Goal: Information Seeking & Learning: Learn about a topic

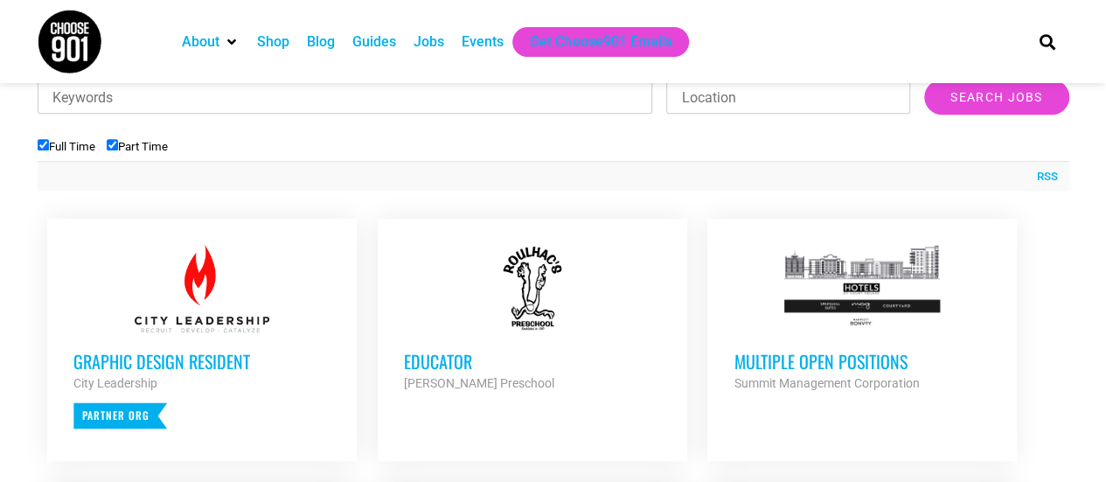
scroll to position [452, 0]
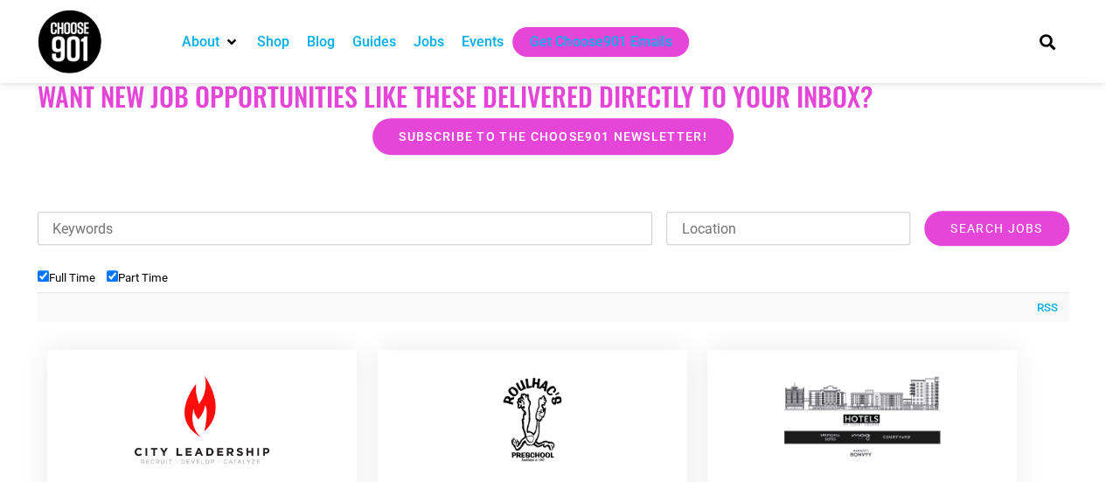
click at [116, 280] on input "Part Time" at bounding box center [112, 275] width 11 height 11
checkbox input "false"
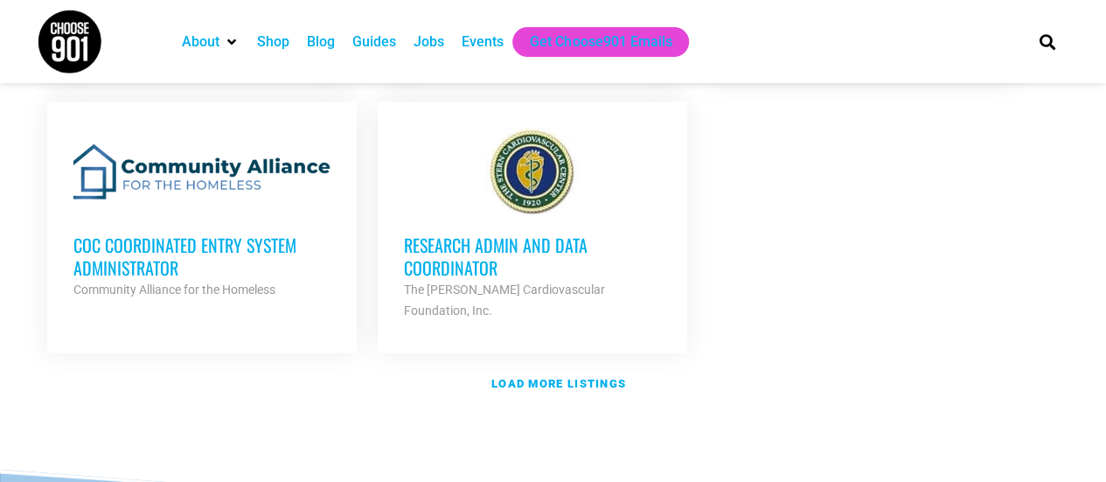
scroll to position [2102, 0]
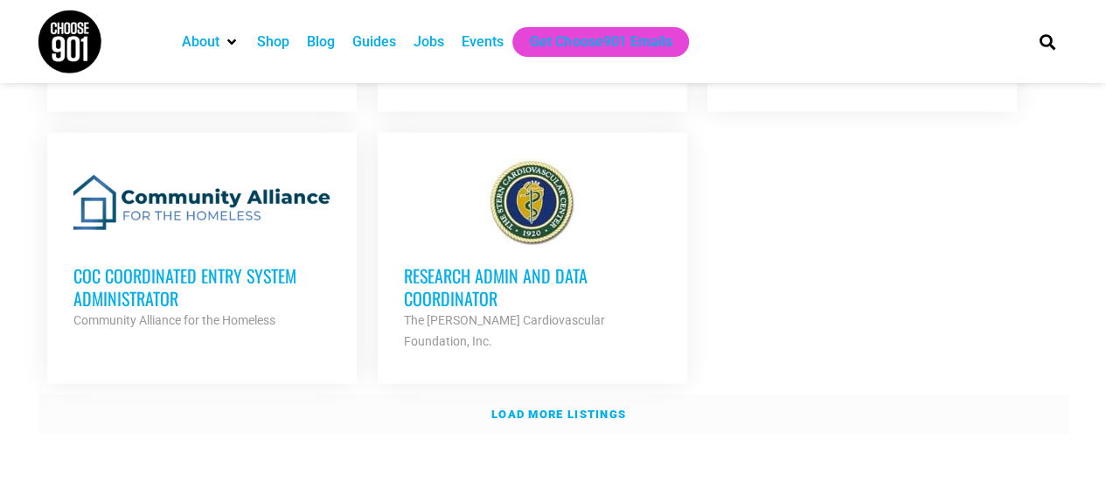
click at [519, 407] on strong "Load more listings" at bounding box center [558, 413] width 135 height 13
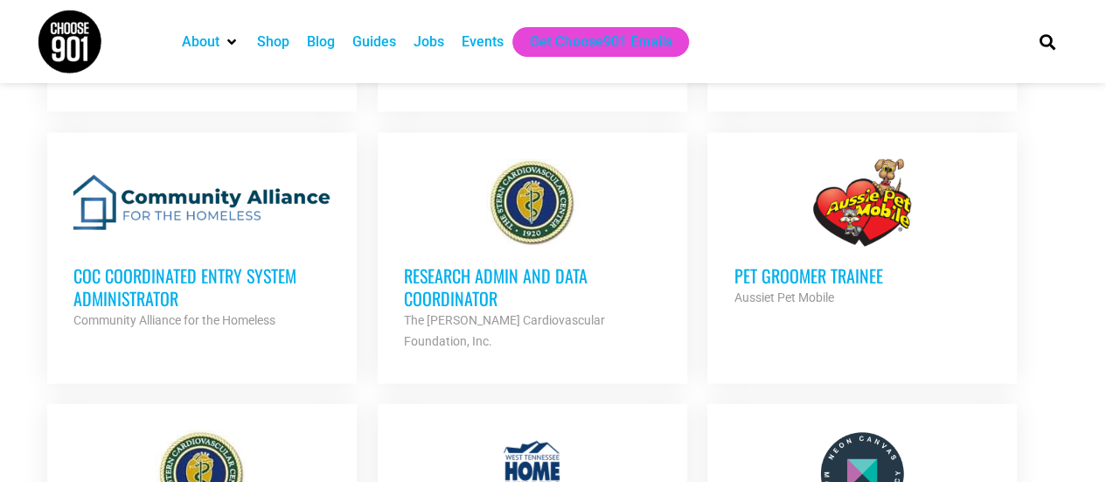
click at [472, 264] on h3 "Research Admin and Data Coordinator" at bounding box center [532, 286] width 257 height 45
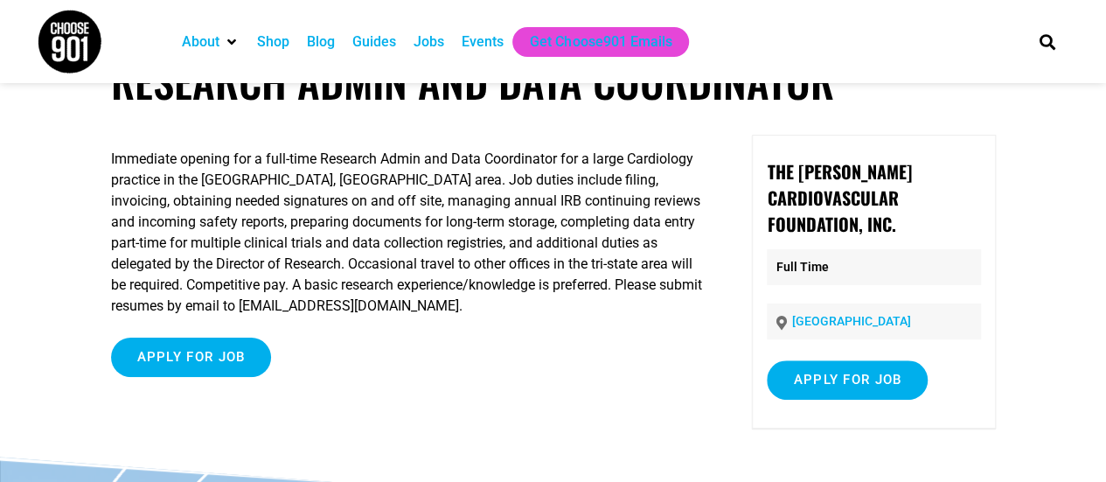
scroll to position [56, 0]
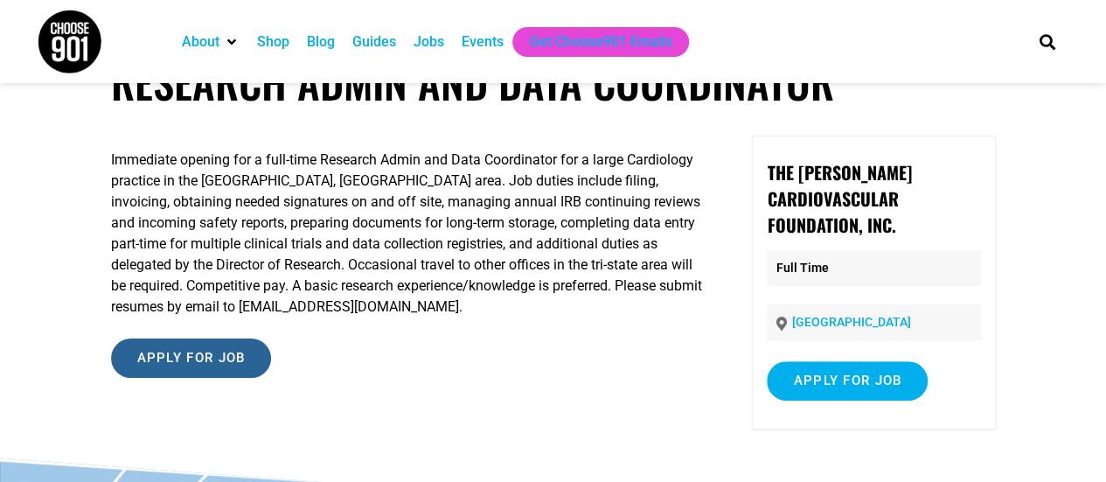
click at [170, 347] on input "Apply for job" at bounding box center [191, 357] width 161 height 39
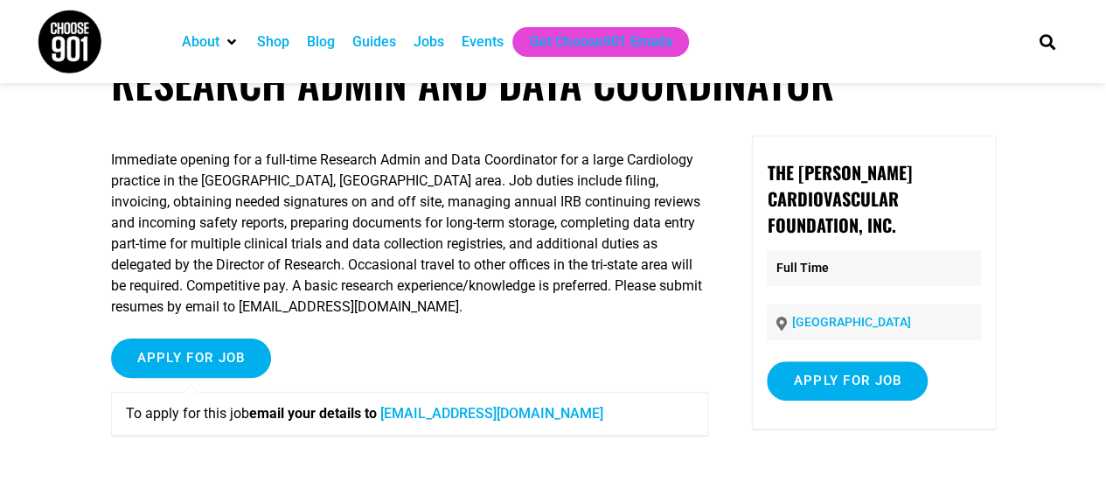
click at [425, 413] on link "sternhr@sterncardio.com" at bounding box center [491, 413] width 223 height 17
click at [192, 303] on p "Immediate opening for a full-time Research Admin and Data Coordinator for a lar…" at bounding box center [409, 233] width 597 height 168
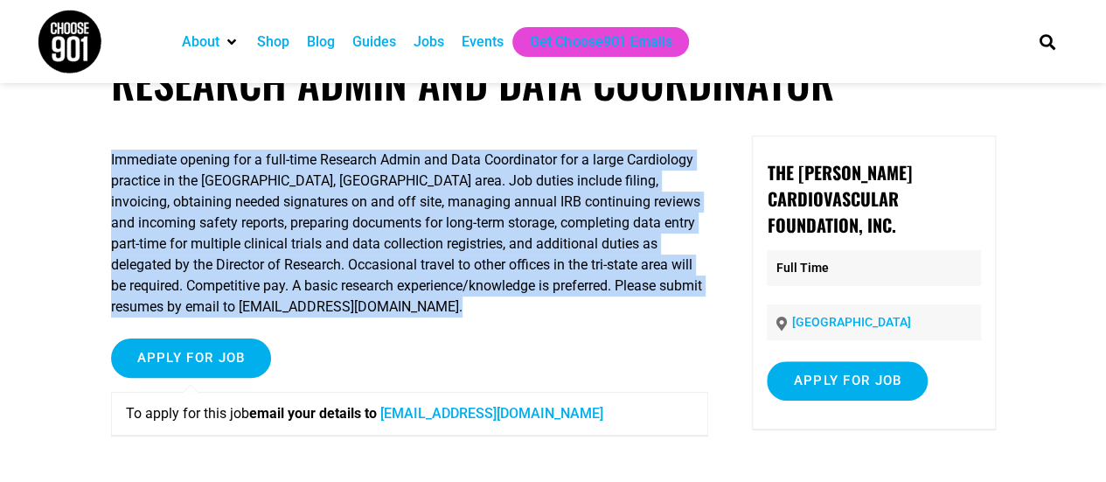
click at [192, 303] on p "Immediate opening for a full-time Research Admin and Data Coordinator for a lar…" at bounding box center [409, 233] width 597 height 168
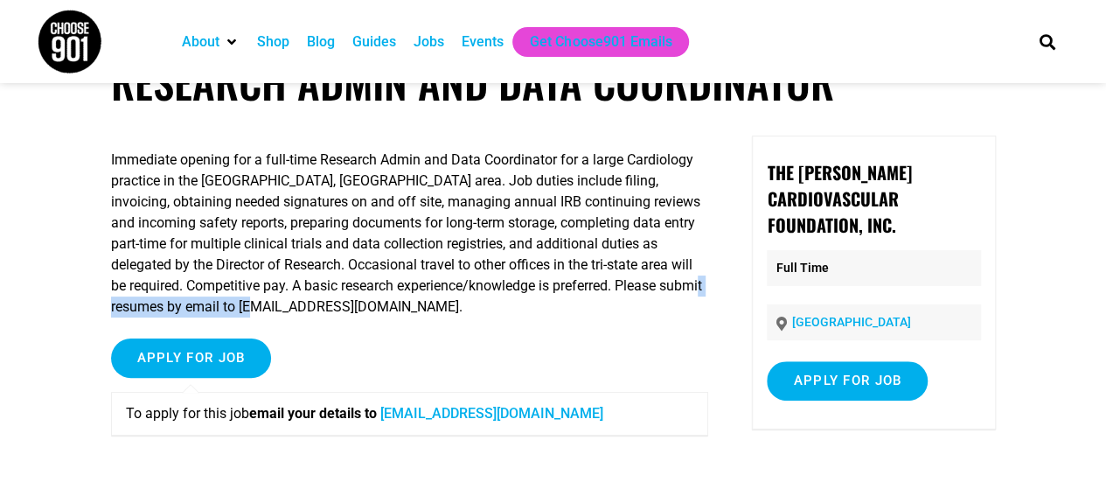
drag, startPoint x: 112, startPoint y: 305, endPoint x: 302, endPoint y: 314, distance: 190.7
click at [302, 314] on p "Immediate opening for a full-time Research Admin and Data Coordinator for a lar…" at bounding box center [409, 233] width 597 height 168
copy p "sternhr@sterncardio.com."
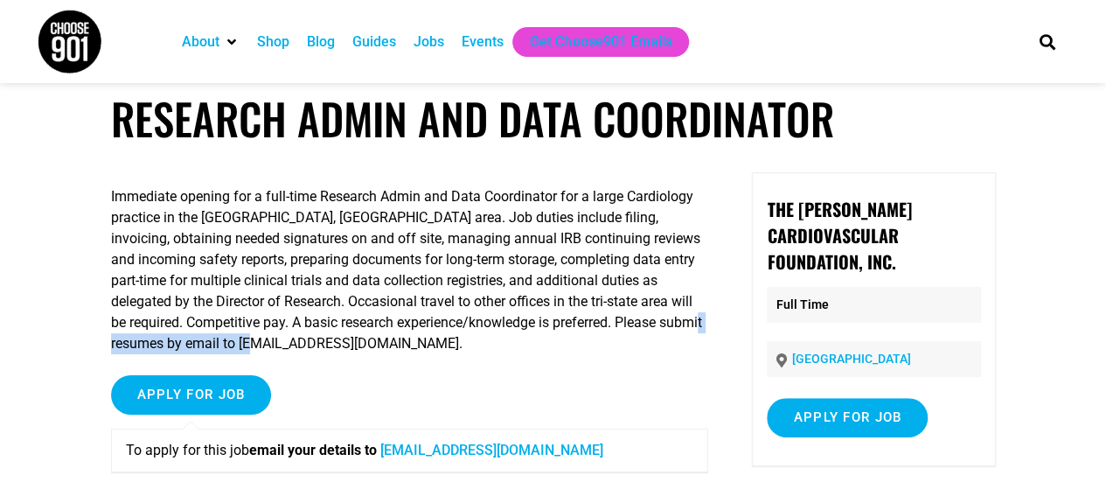
scroll to position [0, 0]
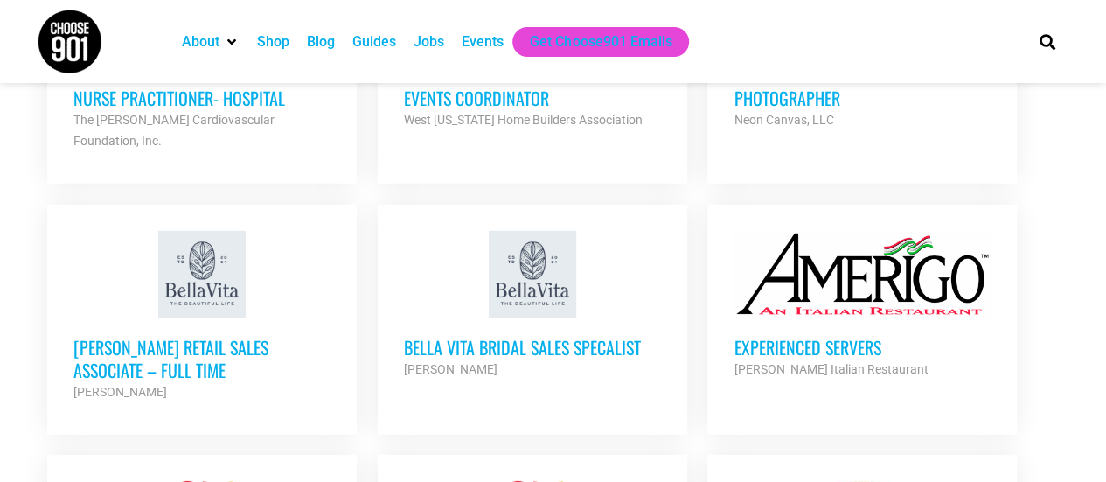
scroll to position [2551, 0]
click at [238, 335] on h3 "[PERSON_NAME] Retail Sales Associate – Full Time" at bounding box center [201, 357] width 257 height 45
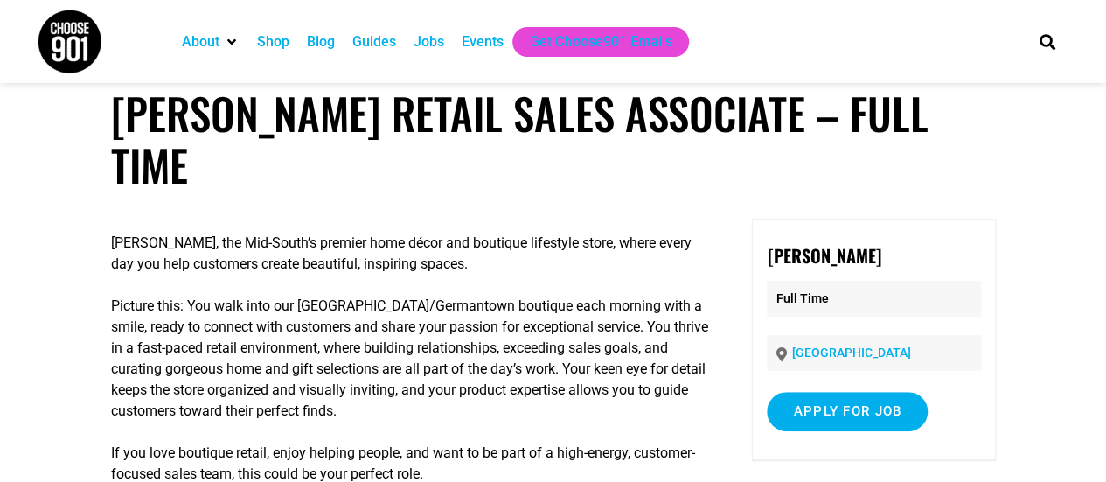
scroll to position [24, 0]
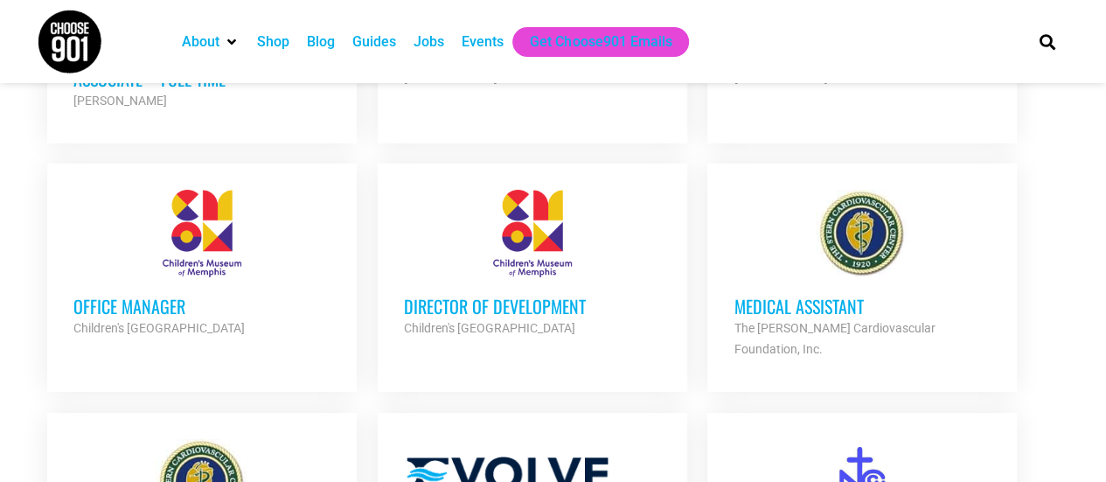
scroll to position [2843, 0]
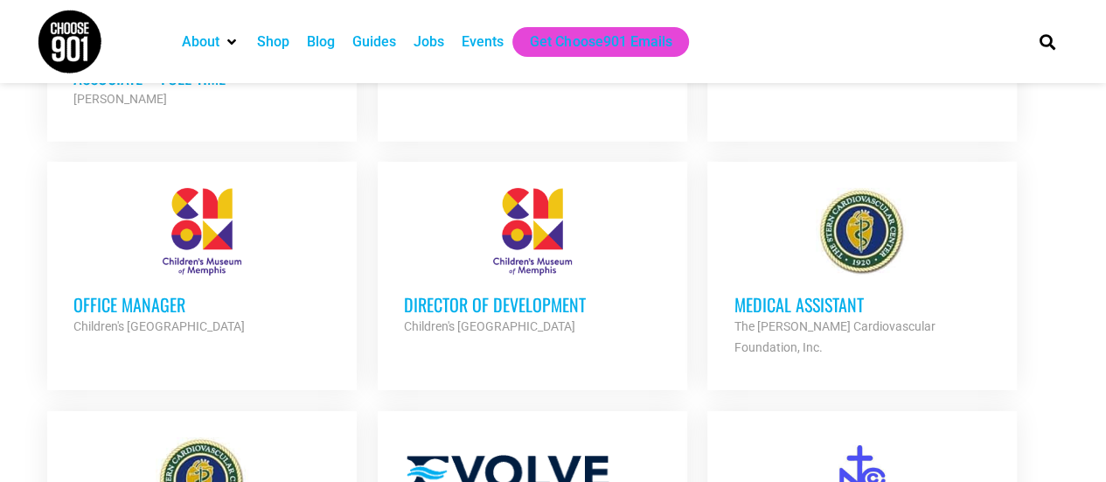
click at [158, 316] on div "Children's [GEOGRAPHIC_DATA]" at bounding box center [201, 326] width 257 height 21
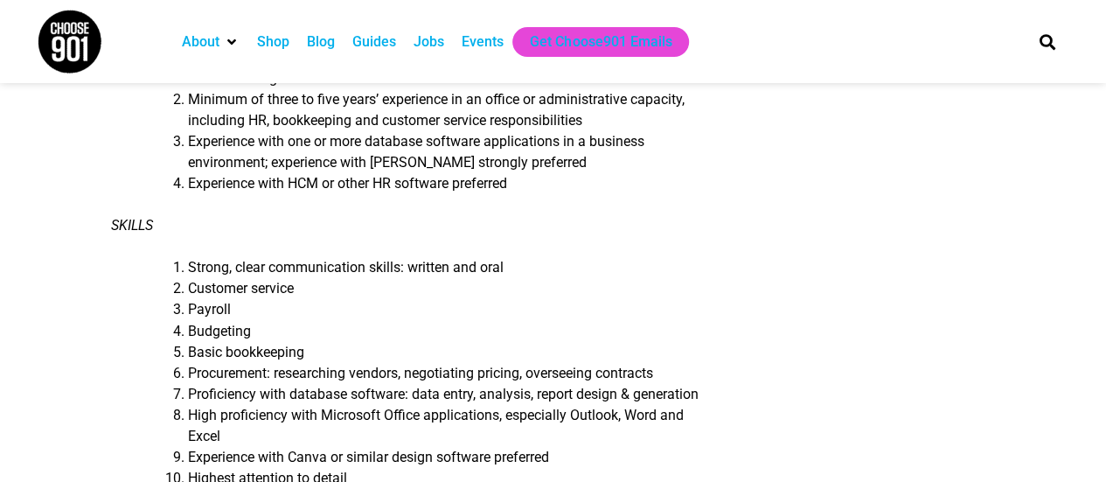
scroll to position [1351, 0]
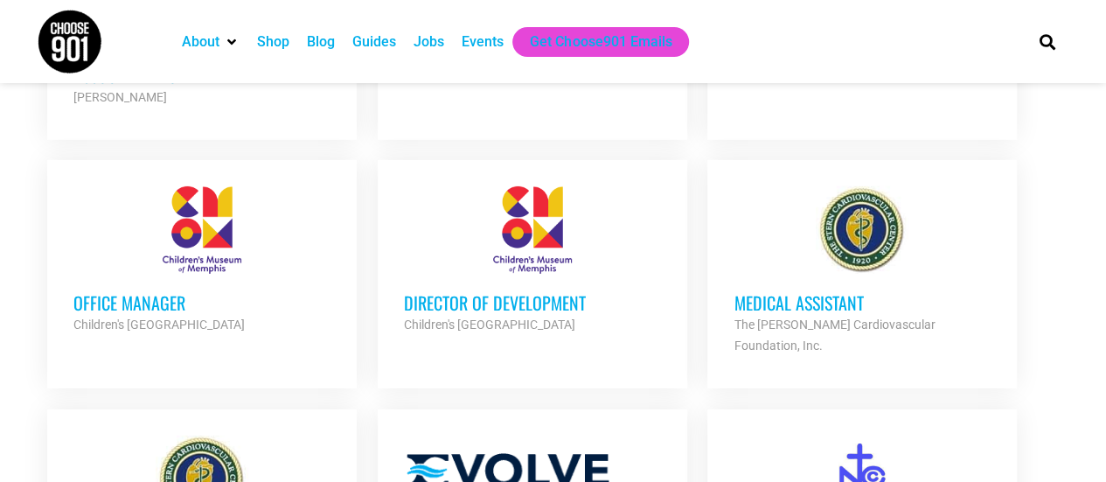
click at [432, 291] on h3 "Director of Development" at bounding box center [532, 302] width 257 height 23
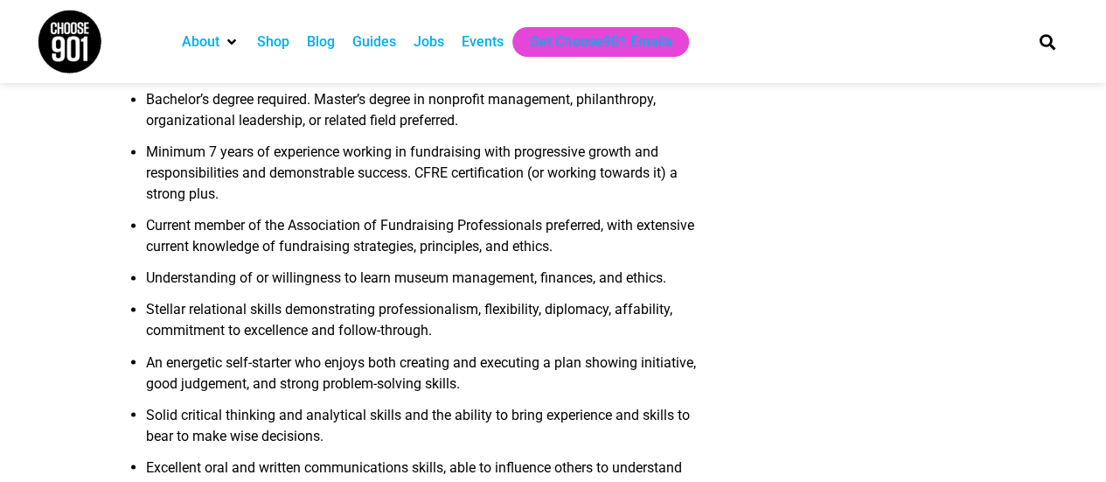
scroll to position [1321, 0]
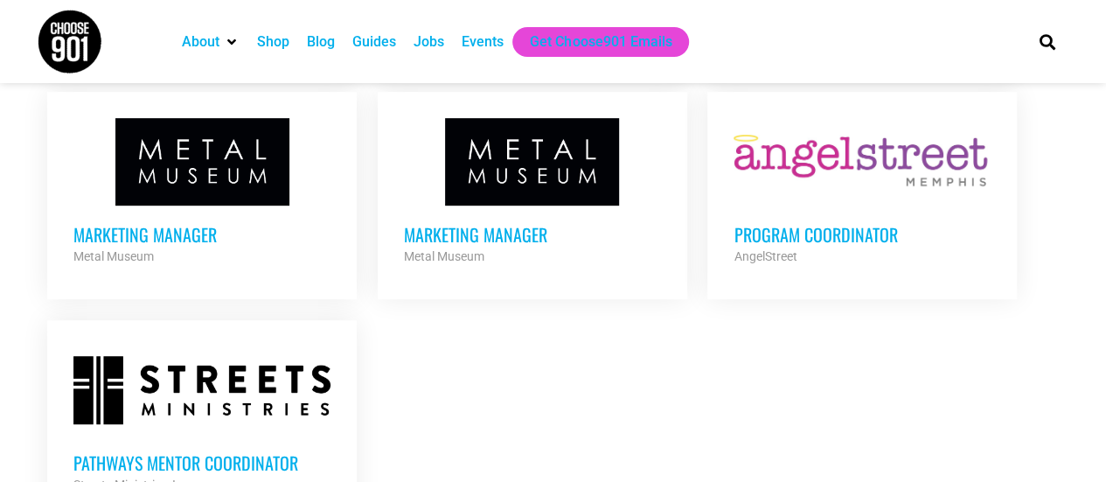
scroll to position [3740, 0]
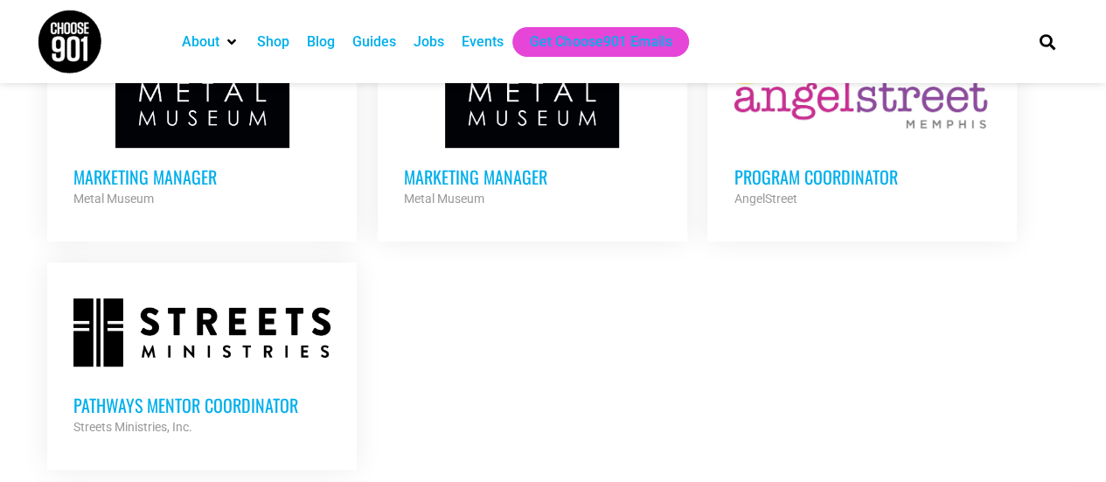
click at [235, 393] on h3 "Pathways Mentor Coordinator" at bounding box center [201, 404] width 257 height 23
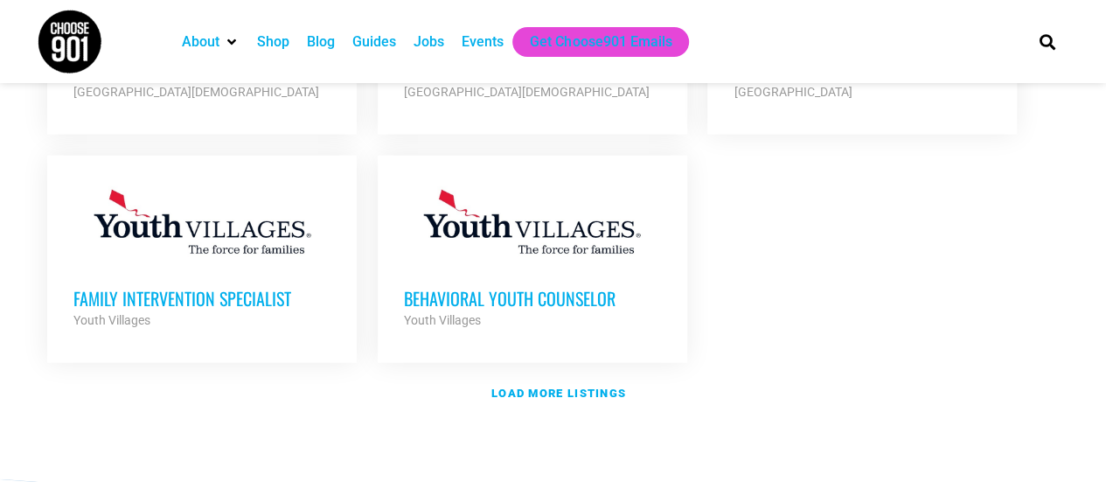
scroll to position [2159, 0]
click at [496, 372] on link "Load more listings" at bounding box center [553, 392] width 1031 height 40
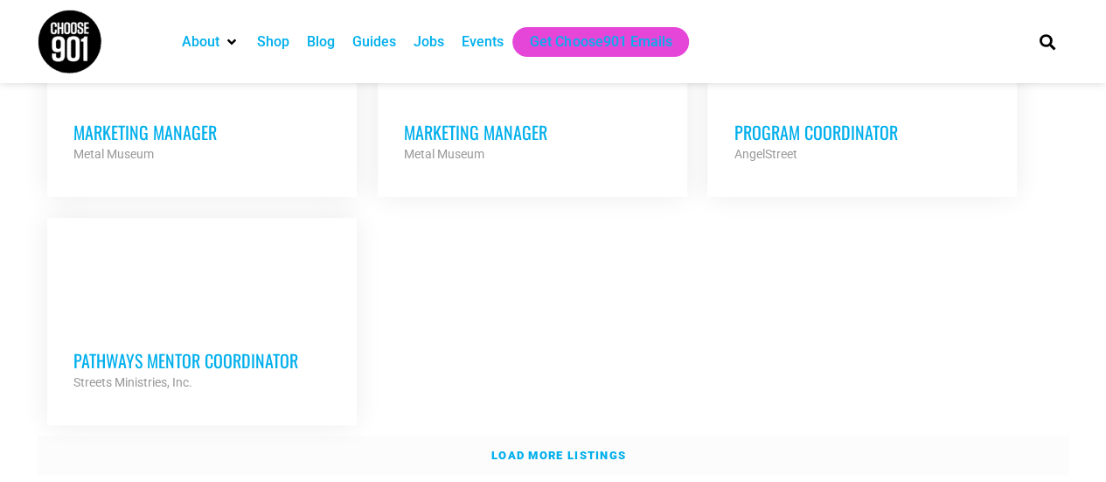
scroll to position [3820, 0]
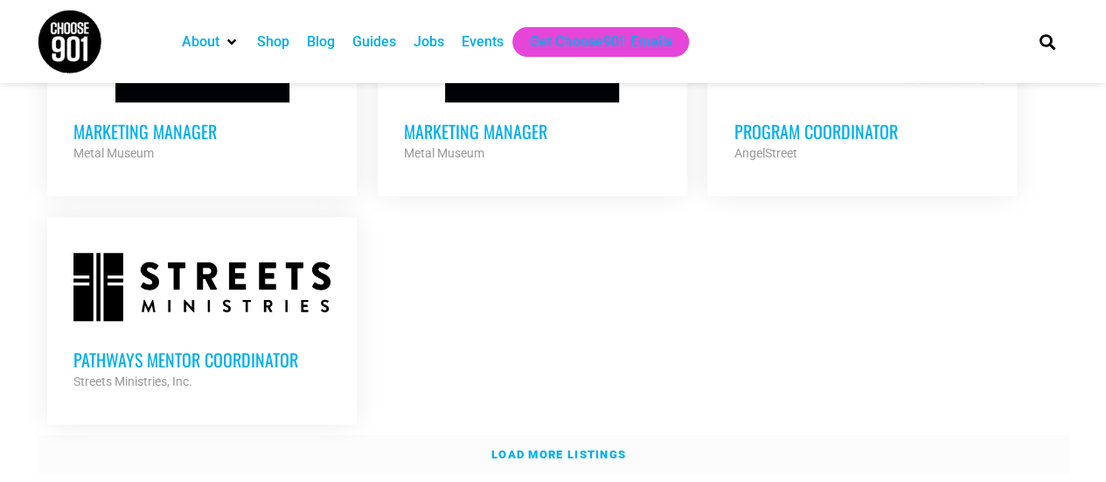
click at [498, 434] on link "Load more listings" at bounding box center [553, 454] width 1031 height 40
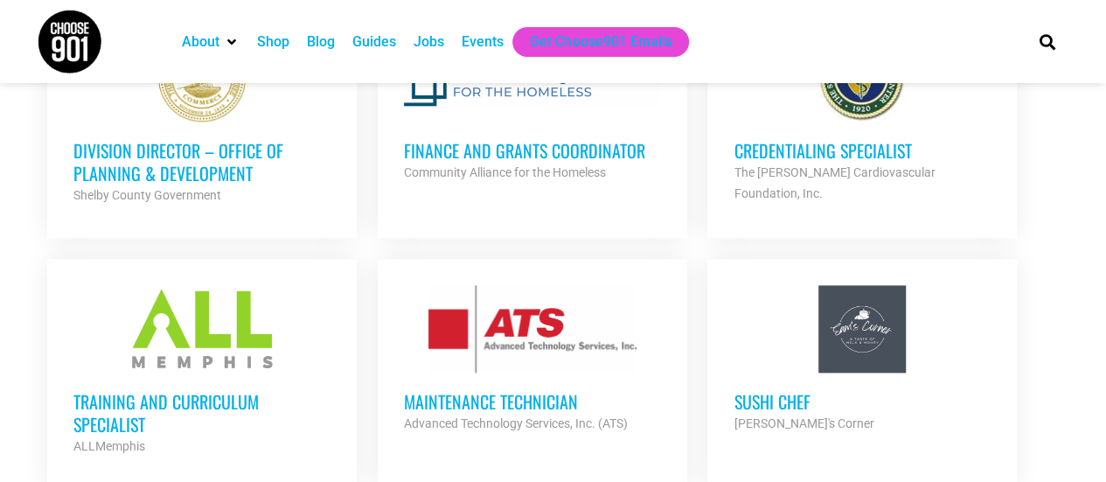
scroll to position [4255, 0]
click at [218, 391] on h3 "Training and Curriculum Specialist" at bounding box center [201, 413] width 257 height 45
